Goal: Find specific page/section: Find specific page/section

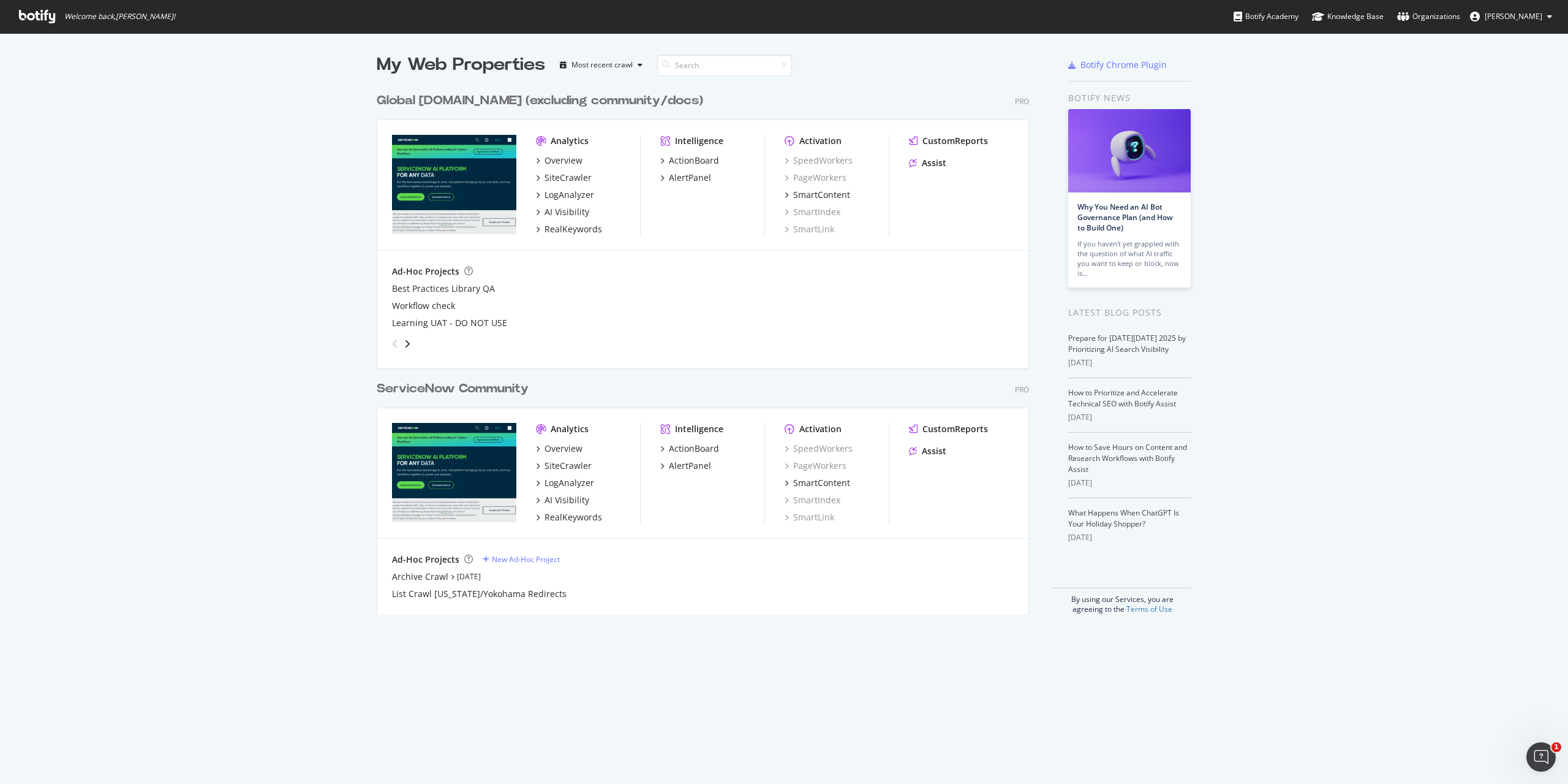
click at [499, 101] on div "Global [DOMAIN_NAME] (excluding community/docs)" at bounding box center [540, 101] width 326 height 18
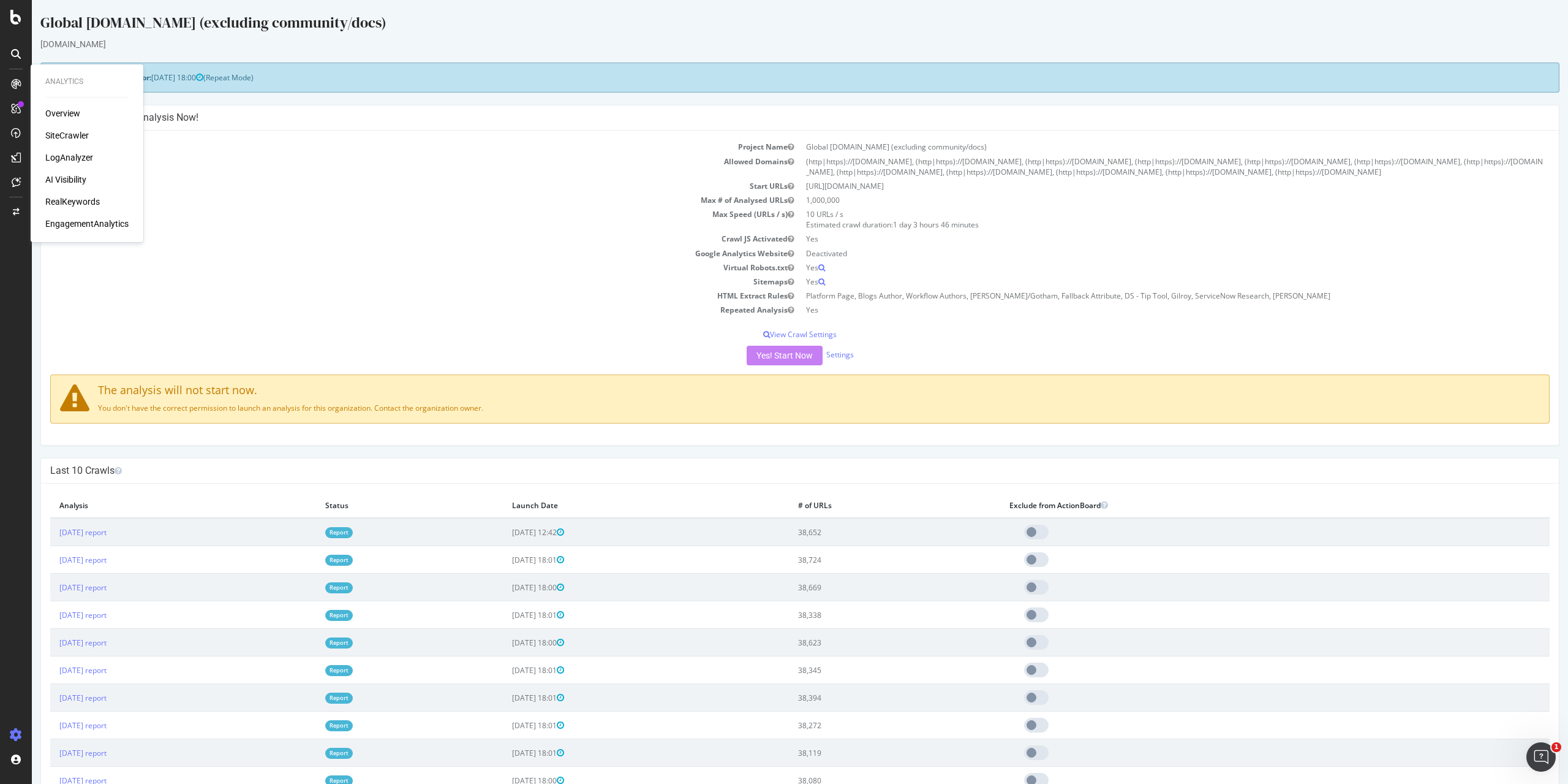
click at [81, 158] on div "LogAnalyzer" at bounding box center [69, 157] width 47 height 12
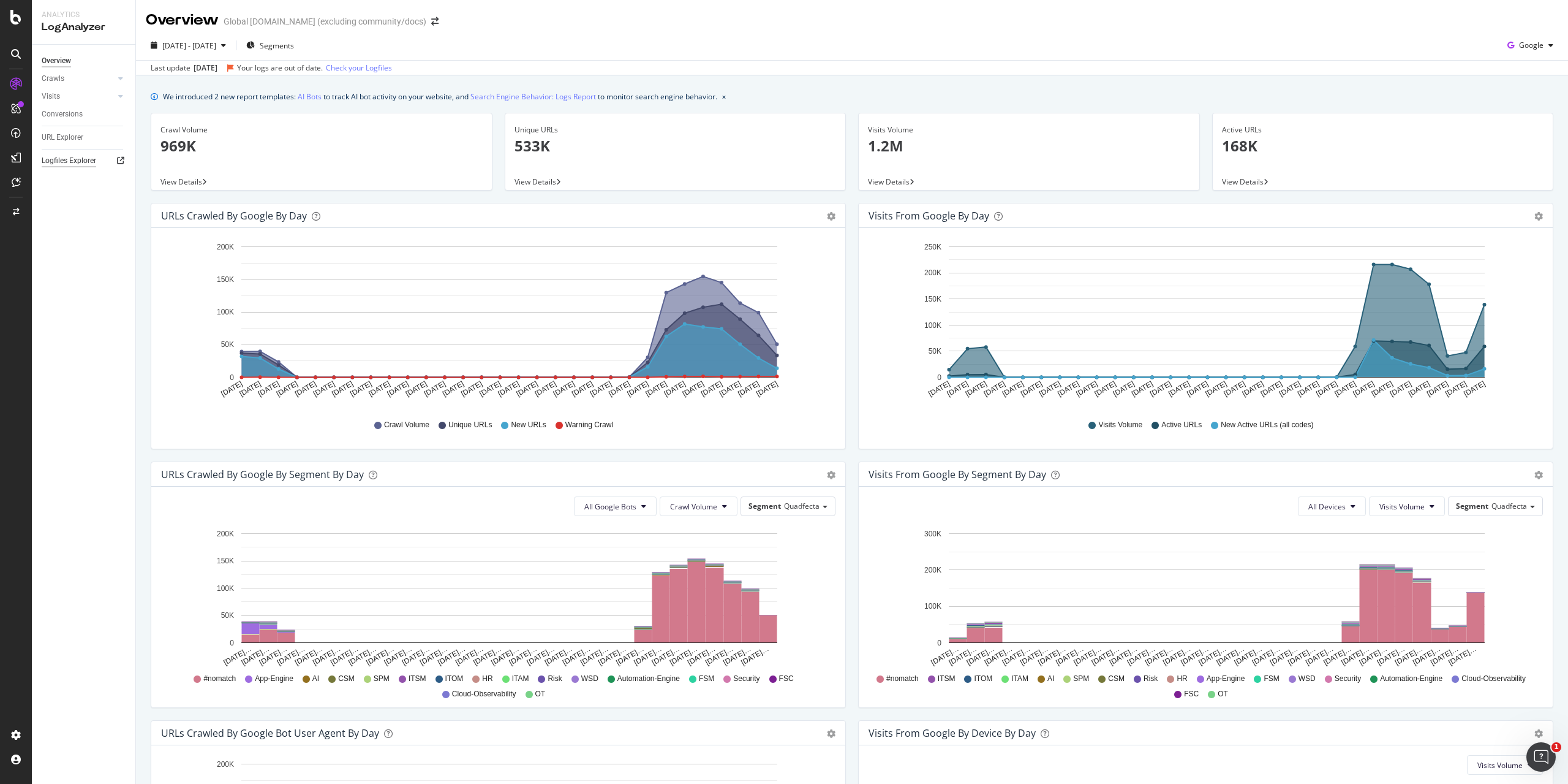
click at [75, 164] on div "Logfiles Explorer" at bounding box center [69, 161] width 55 height 13
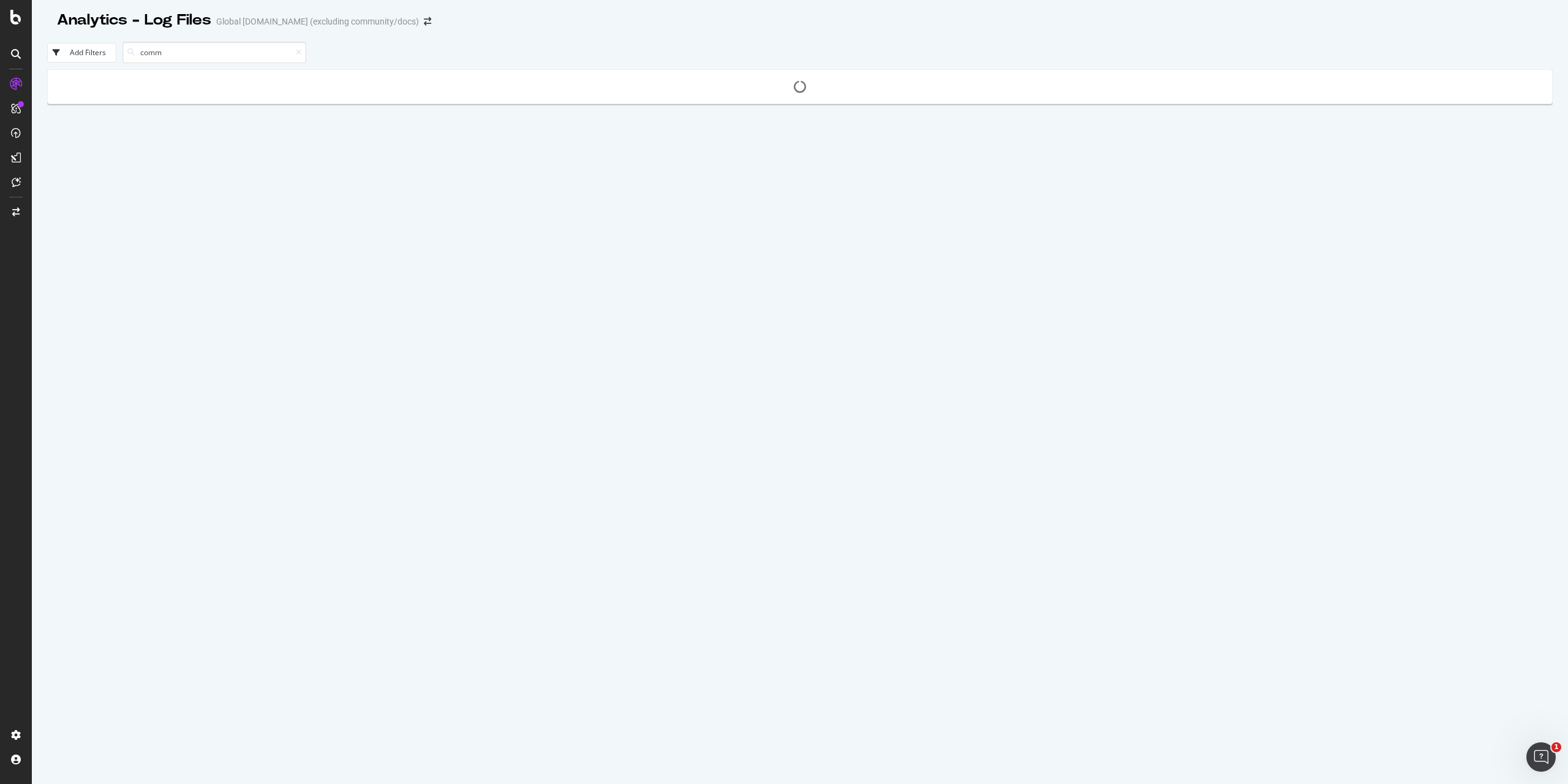
type input "comm"
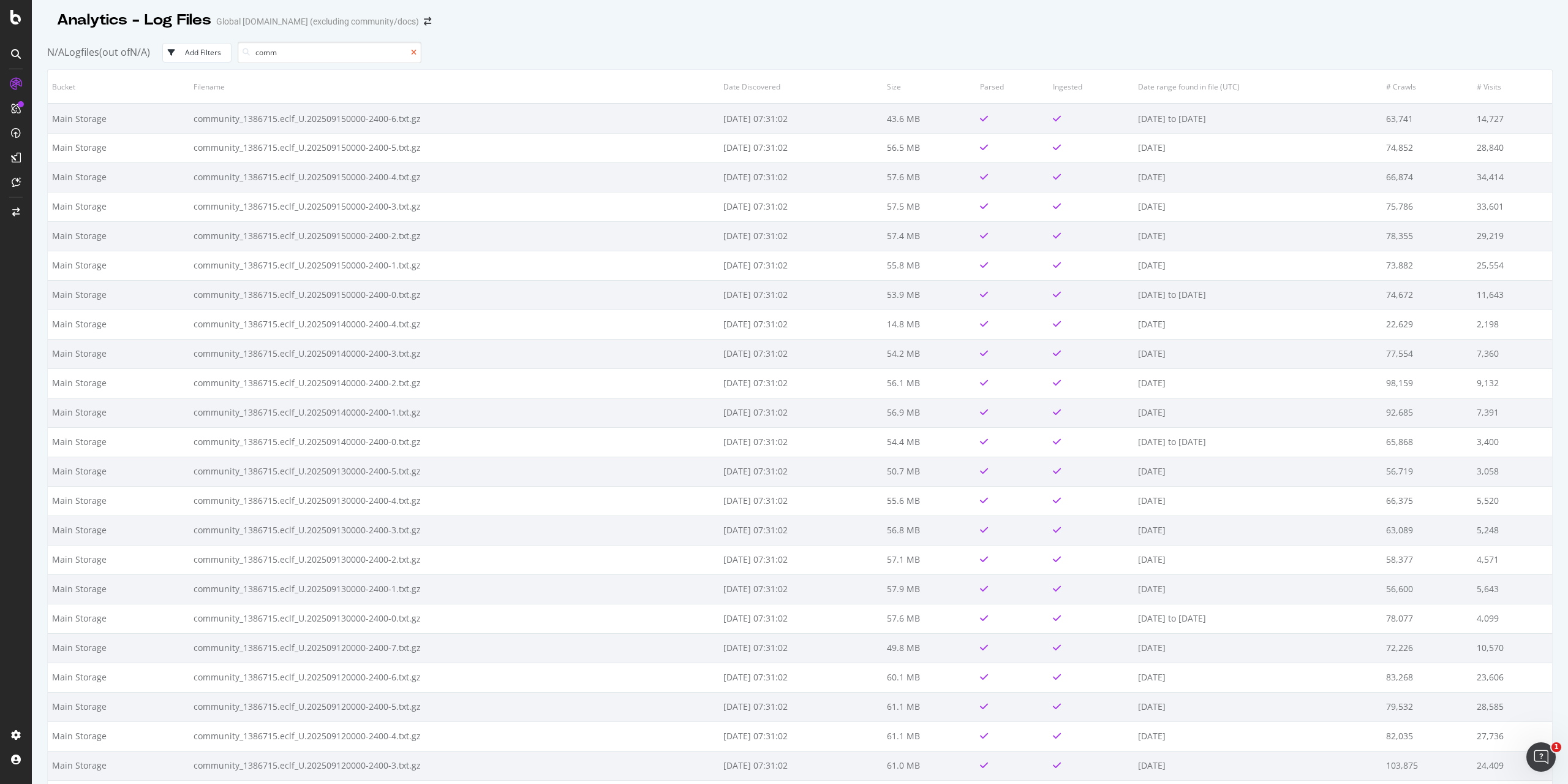
click at [416, 53] on icon at bounding box center [414, 53] width 6 height 7
click at [395, 56] on input at bounding box center [330, 53] width 184 height 22
type input "docs"
